Goal: Information Seeking & Learning: Learn about a topic

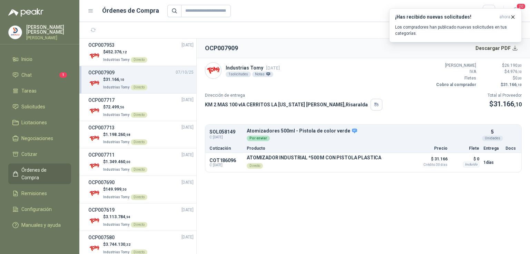
click at [40, 69] on link "Chat 1" at bounding box center [39, 75] width 63 height 13
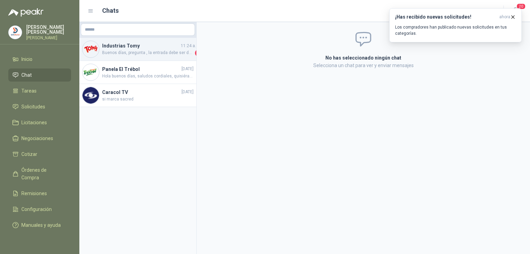
click at [129, 47] on h4 "Industrias Tomy" at bounding box center [140, 46] width 77 height 8
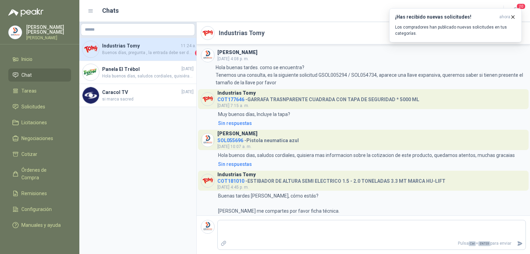
scroll to position [169, 0]
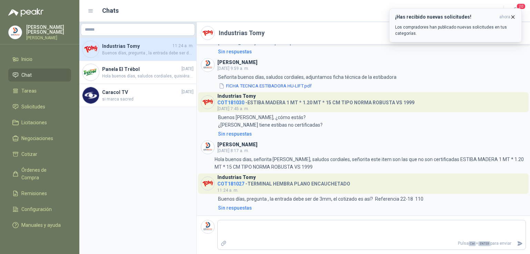
click at [462, 29] on p "Los compradores han publicado nuevas solicitudes en tus categorías." at bounding box center [455, 30] width 121 height 12
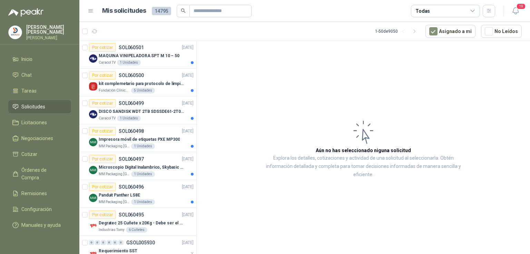
scroll to position [86, 0]
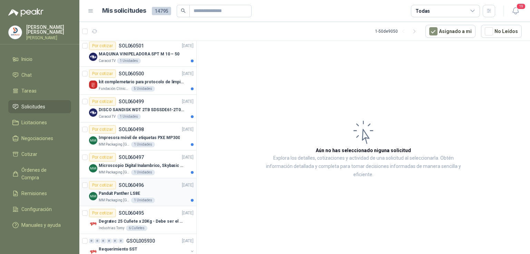
click at [121, 192] on p "Panduit Panther LS8E" at bounding box center [119, 194] width 41 height 7
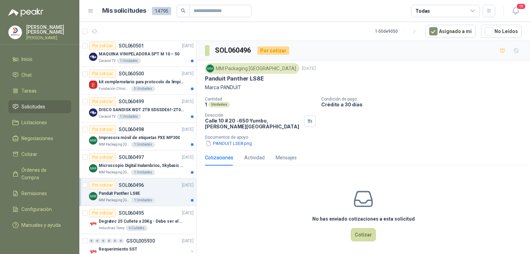
click at [121, 192] on p "Panduit Panther LS8E" at bounding box center [119, 194] width 41 height 7
